Goal: Task Accomplishment & Management: Complete application form

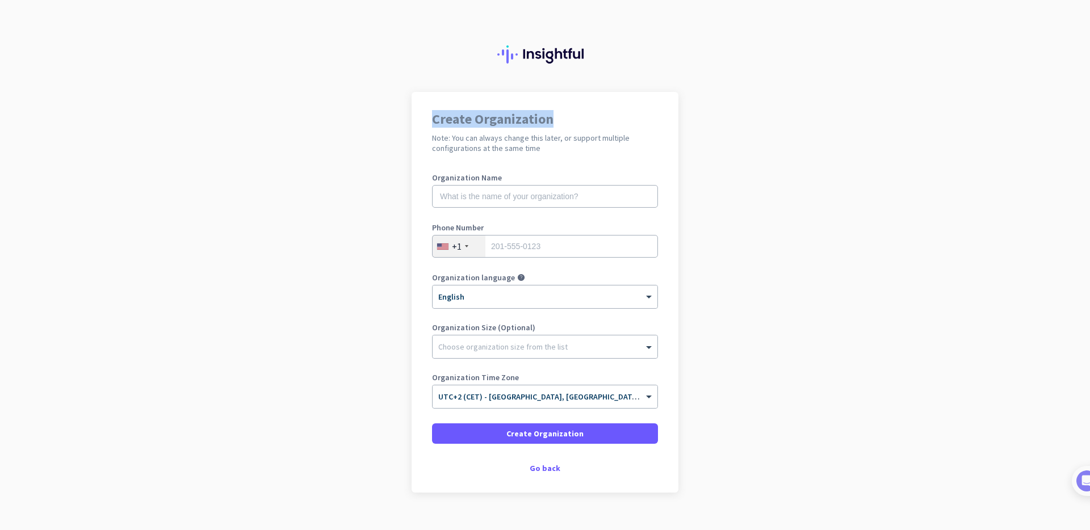
drag, startPoint x: 432, startPoint y: 118, endPoint x: 555, endPoint y: 123, distance: 123.3
click at [555, 123] on h1 "Create Organization" at bounding box center [545, 119] width 226 height 14
click at [240, 30] on div at bounding box center [545, 46] width 1090 height 92
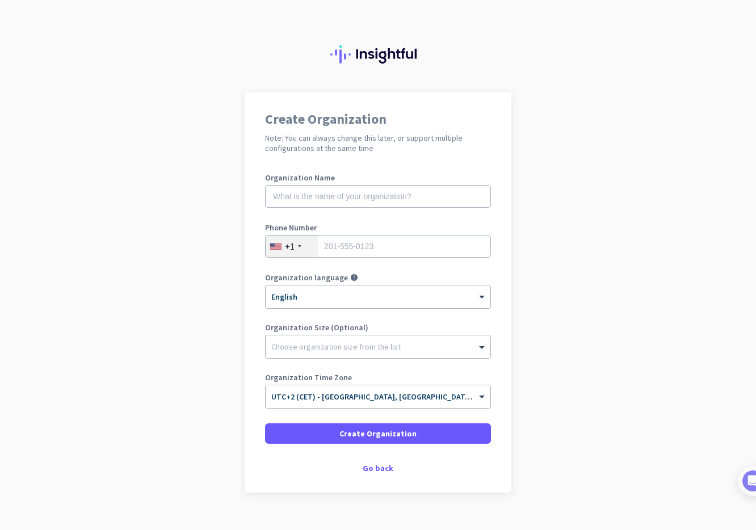
click at [572, 142] on app-onboarding-organization "Create Organization Note: You can always change this later, or support multiple…" at bounding box center [378, 321] width 756 height 458
click at [209, 36] on div at bounding box center [378, 46] width 756 height 92
